Goal: Consume media (video, audio)

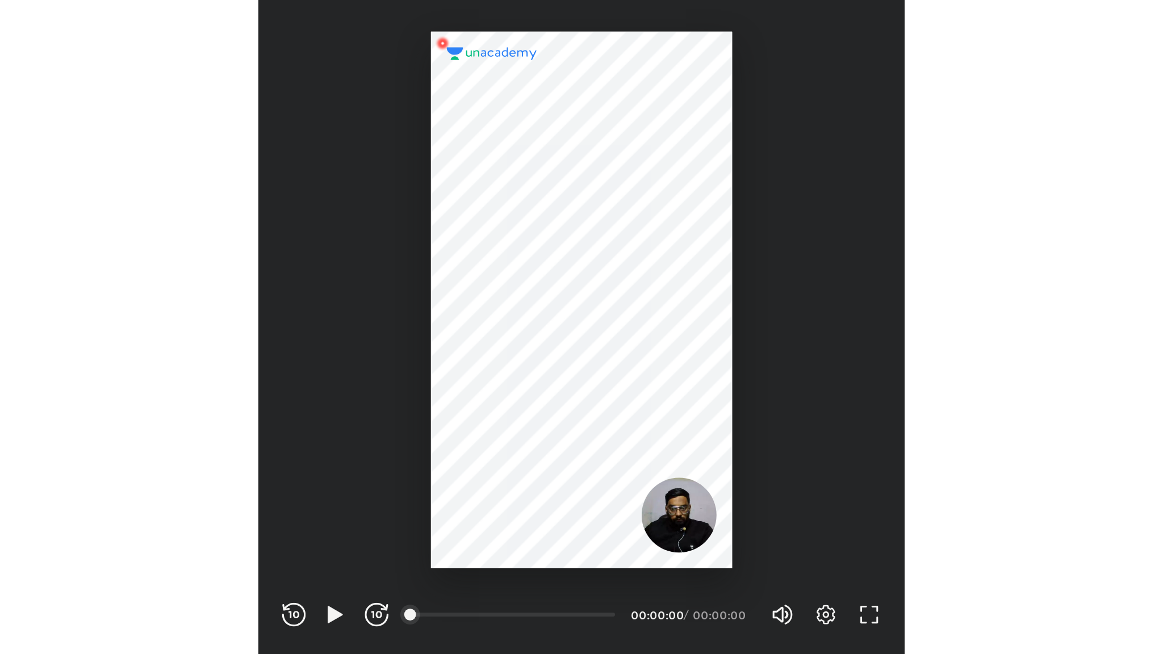
scroll to position [377, 373]
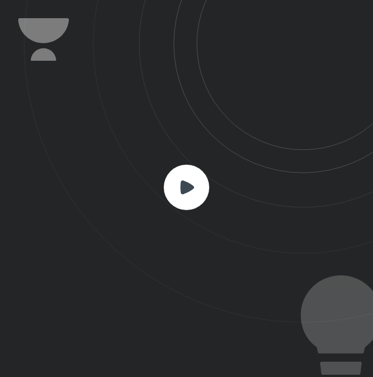
click at [193, 180] on rect at bounding box center [186, 187] width 45 height 45
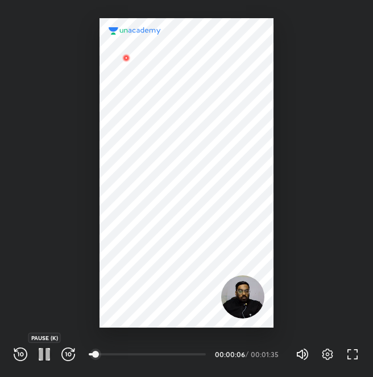
click at [44, 357] on icon "button" at bounding box center [44, 355] width 14 height 14
click at [355, 196] on div at bounding box center [186, 164] width 373 height 328
click at [348, 357] on icon "button" at bounding box center [352, 355] width 14 height 14
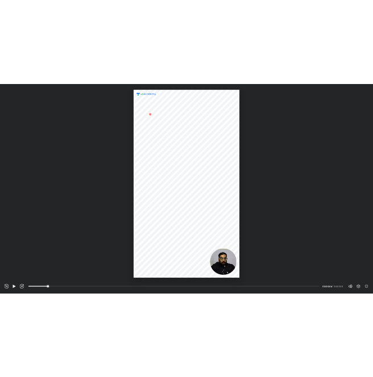
scroll to position [654, 1163]
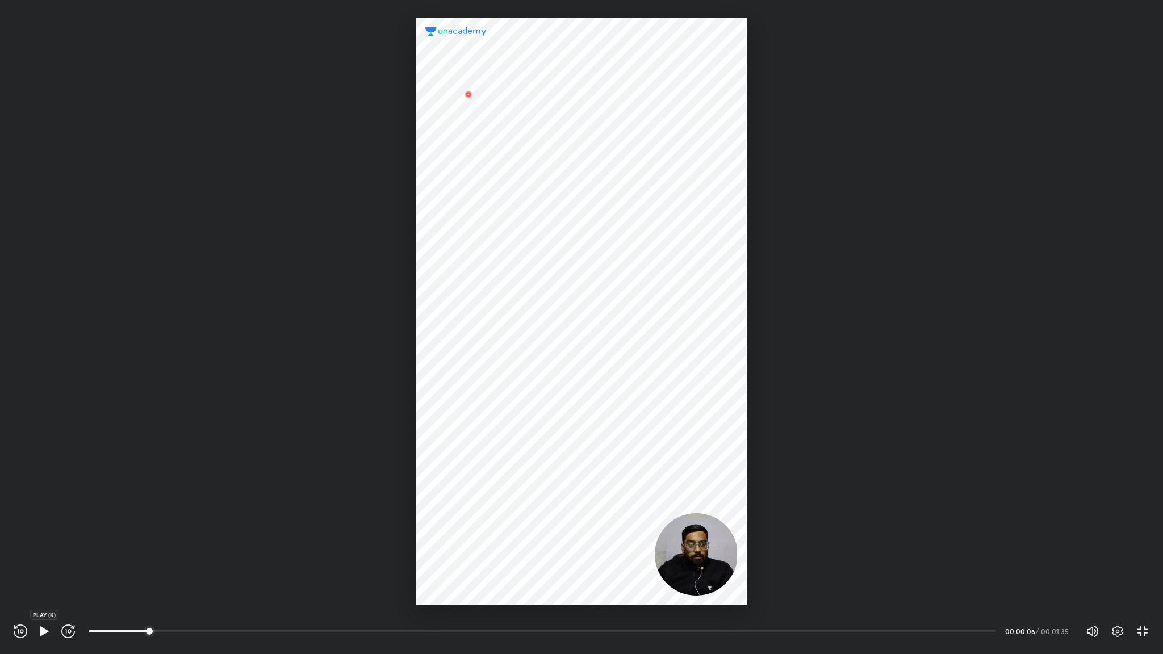
drag, startPoint x: 42, startPoint y: 632, endPoint x: 165, endPoint y: 520, distance: 166.5
click at [42, 377] on icon "button" at bounding box center [44, 632] width 9 height 10
click at [372, 377] on icon "button" at bounding box center [1118, 631] width 11 height 11
click at [372, 377] on div "Playback speed 1x" at bounding box center [1041, 567] width 166 height 21
click at [372, 377] on h4 "1.5x" at bounding box center [1047, 545] width 136 height 12
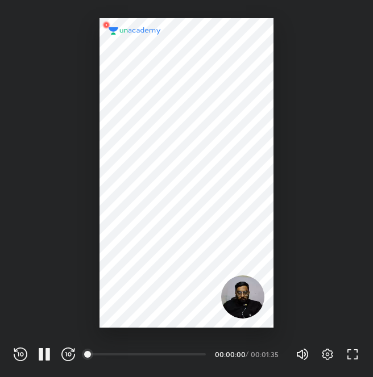
scroll to position [377, 373]
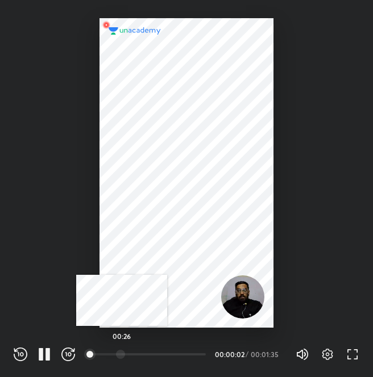
click at [122, 353] on div at bounding box center [120, 354] width 9 height 9
